Goal: Information Seeking & Learning: Learn about a topic

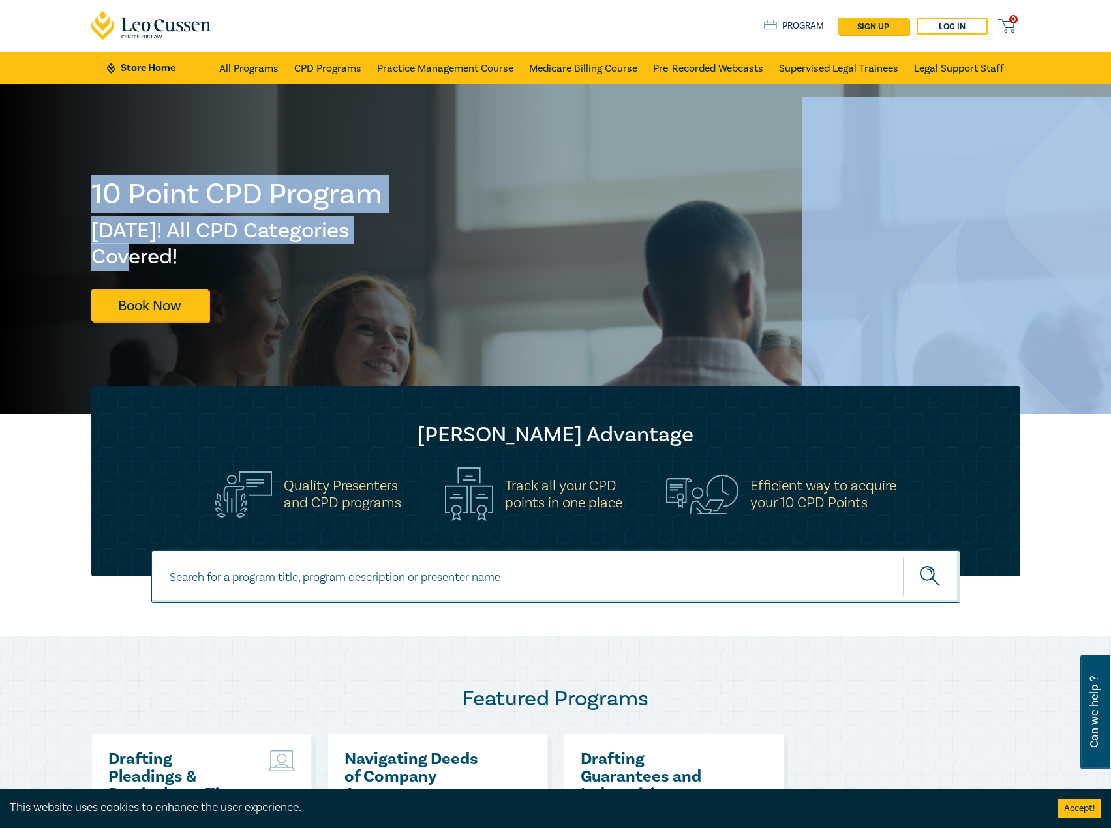
drag, startPoint x: 22, startPoint y: 213, endPoint x: -14, endPoint y: 244, distance: 47.1
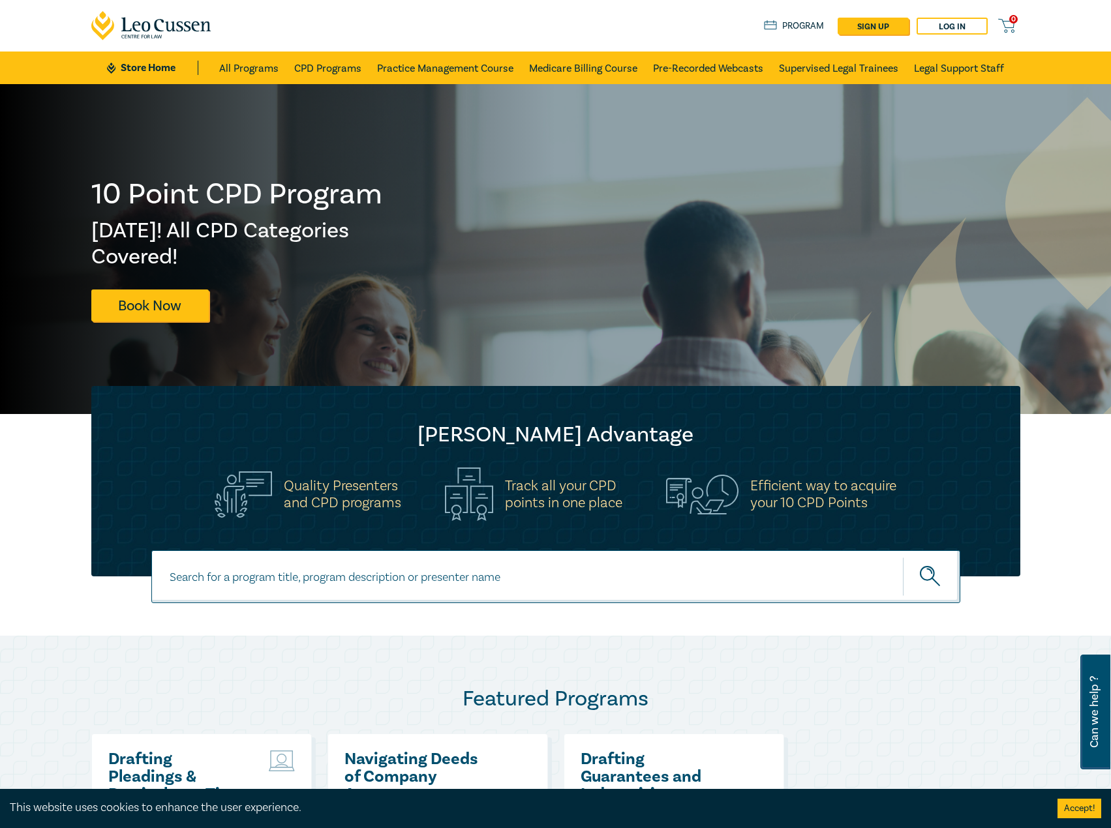
click at [1, 486] on div "Leo Cussen Advantage Quality Presenters and CPD programs Track all your CPD poi…" at bounding box center [555, 481] width 1111 height 190
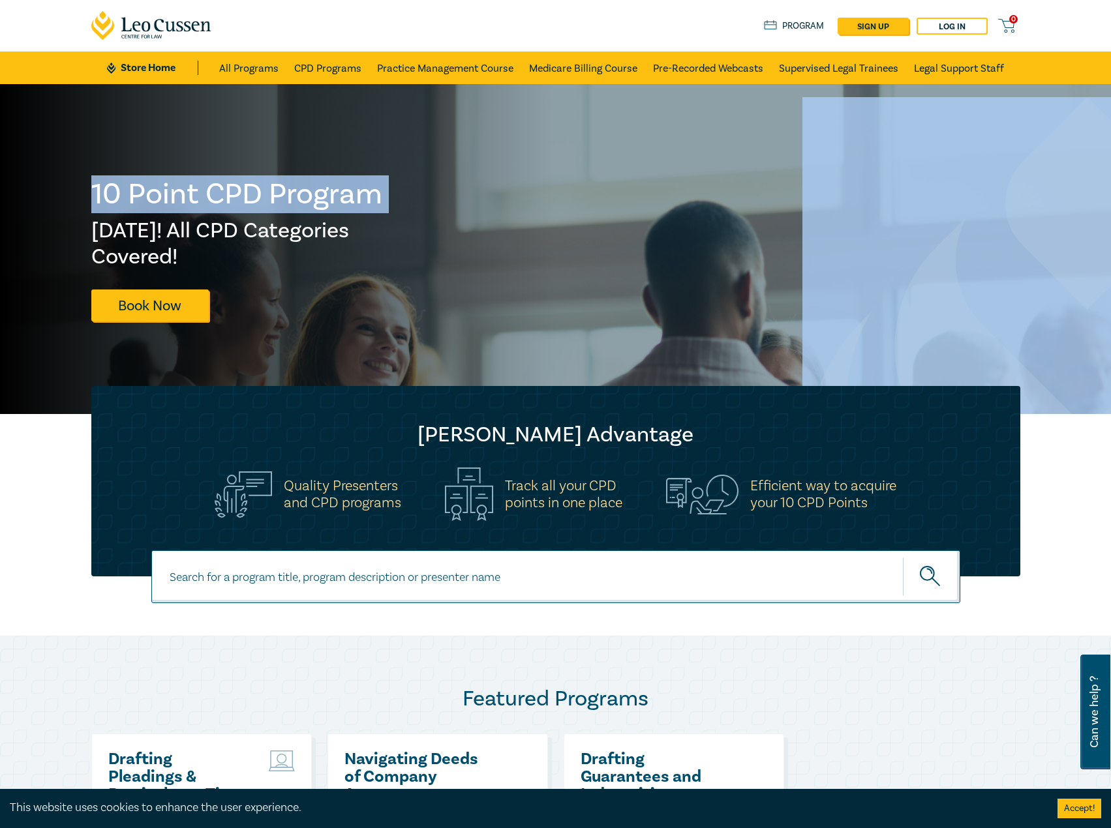
drag, startPoint x: 7, startPoint y: 220, endPoint x: -1, endPoint y: 226, distance: 9.8
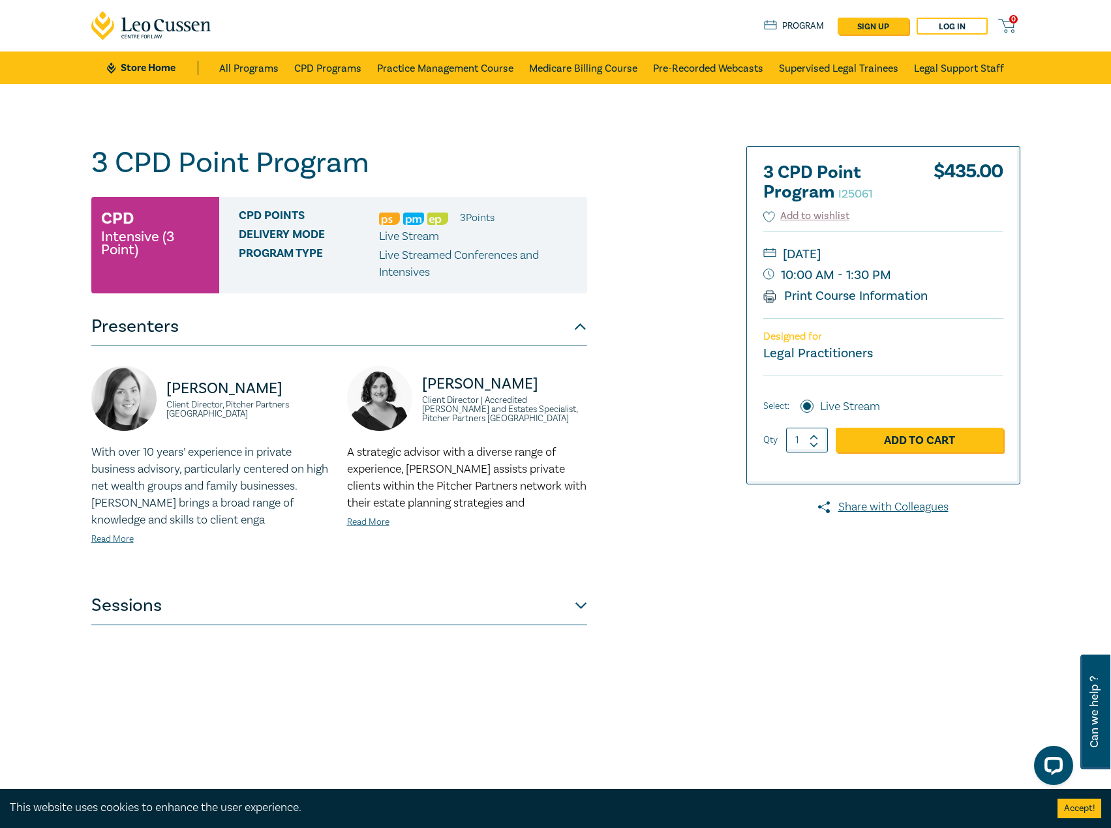
click at [544, 588] on button "Sessions" at bounding box center [339, 605] width 496 height 39
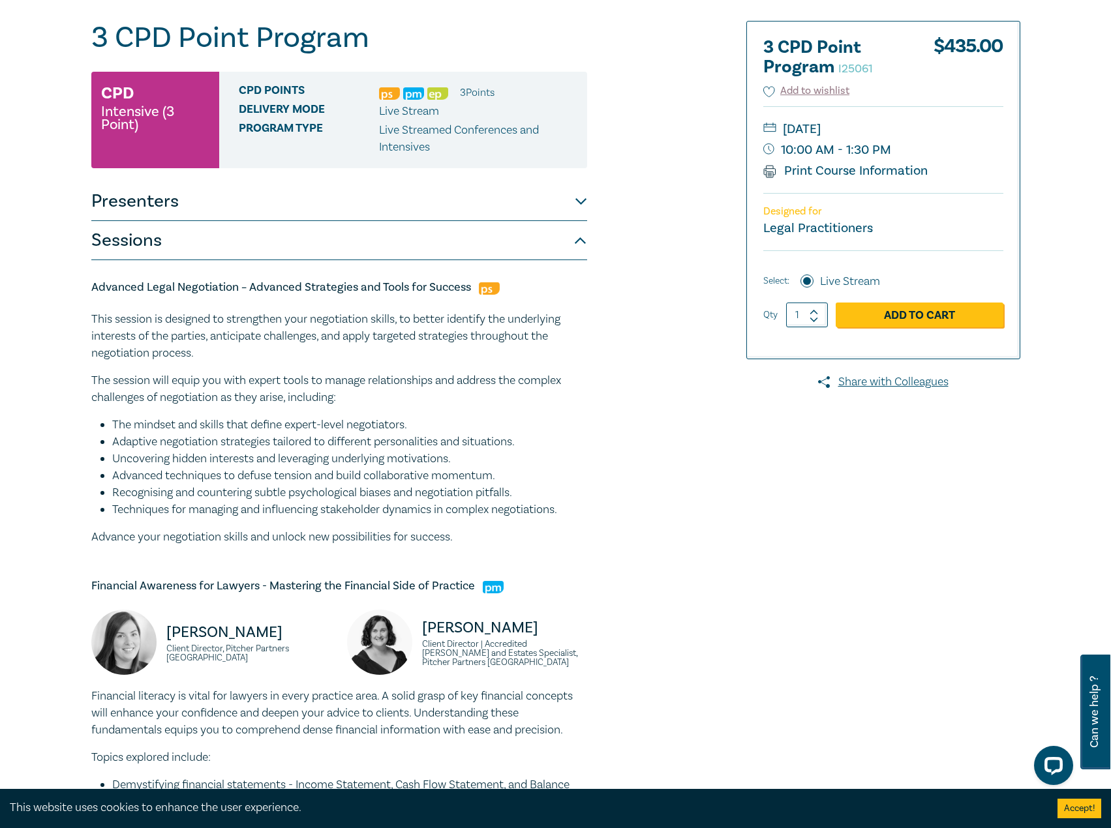
scroll to position [391, 0]
